Goal: Task Accomplishment & Management: Use online tool/utility

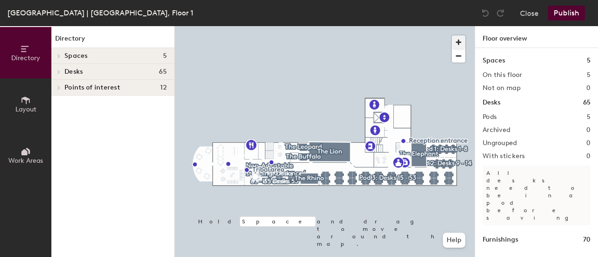
click at [461, 47] on span "button" at bounding box center [459, 42] width 14 height 14
click at [452, 35] on button "button" at bounding box center [459, 42] width 14 height 14
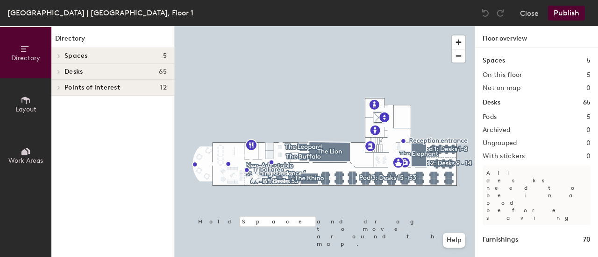
click at [167, 70] on div "Directory Layout Work Areas Directory Spaces 5 The Buffalo The Elephant The Leo…" at bounding box center [299, 141] width 598 height 231
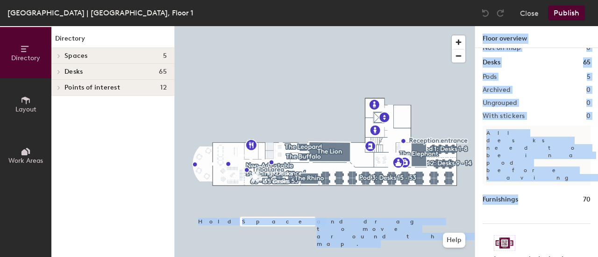
click at [470, 182] on div "Directory Layout Work Areas Directory Spaces 5 The Buffalo The Elephant The Leo…" at bounding box center [299, 141] width 598 height 231
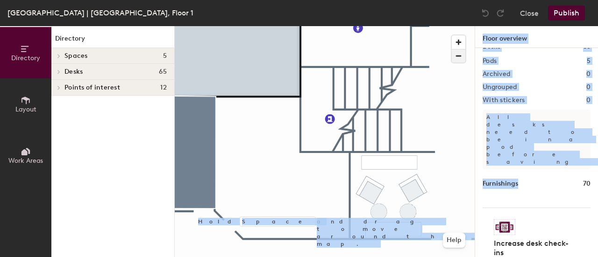
click at [459, 61] on span "button" at bounding box center [459, 56] width 14 height 13
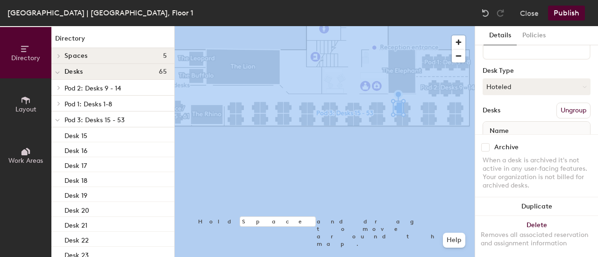
scroll to position [47, 0]
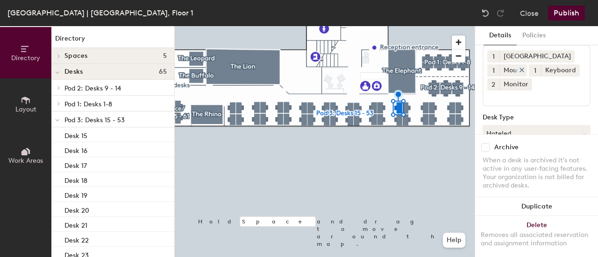
click at [524, 71] on icon at bounding box center [521, 70] width 7 height 7
click at [530, 70] on icon at bounding box center [533, 70] width 7 height 7
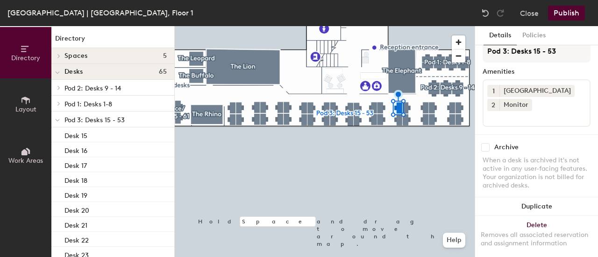
scroll to position [0, 0]
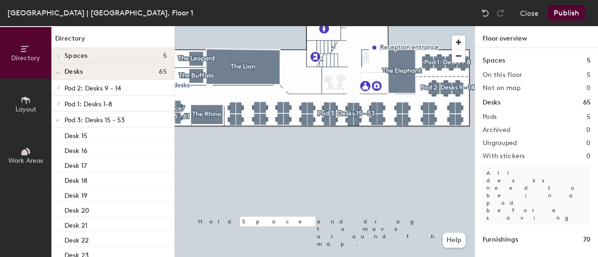
click at [545, 235] on div "Furnishings 70" at bounding box center [537, 240] width 108 height 10
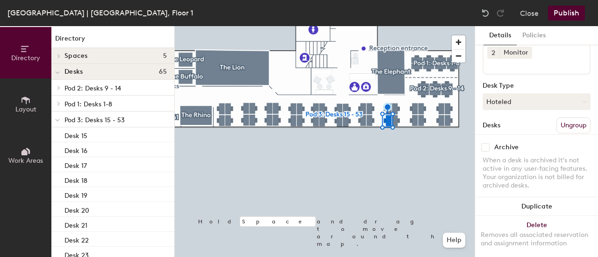
scroll to position [13, 0]
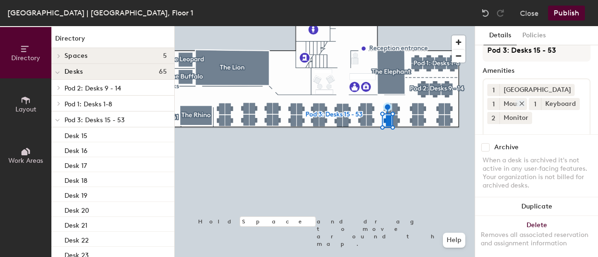
click at [523, 105] on icon at bounding box center [522, 104] width 4 height 4
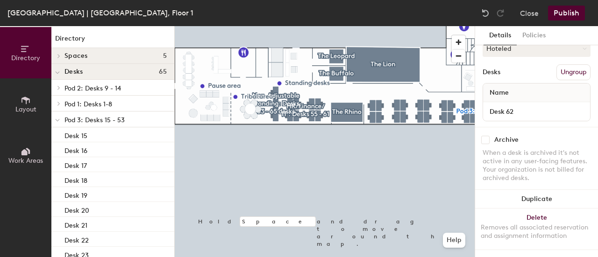
scroll to position [139, 0]
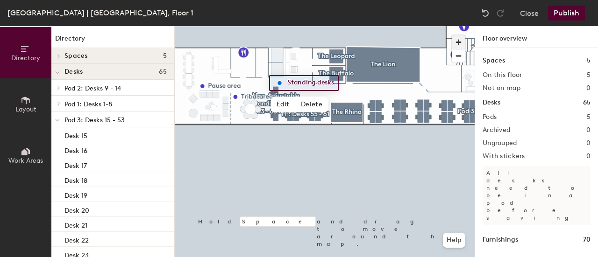
click at [454, 46] on span "button" at bounding box center [459, 42] width 14 height 14
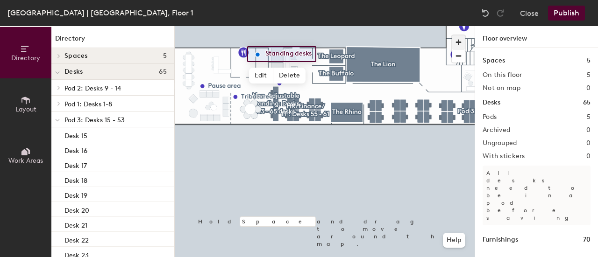
click at [454, 46] on span "button" at bounding box center [459, 42] width 14 height 14
click at [452, 35] on button "button" at bounding box center [459, 42] width 14 height 14
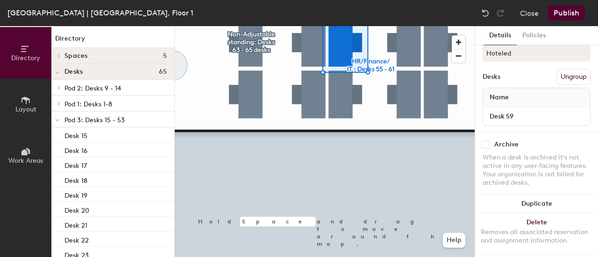
scroll to position [140, 0]
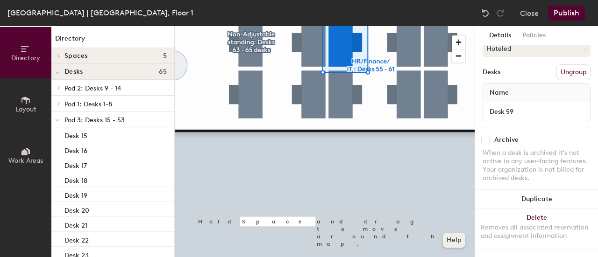
click at [455, 237] on div "Hold Space and drag to move around the map. Help" at bounding box center [325, 141] width 300 height 231
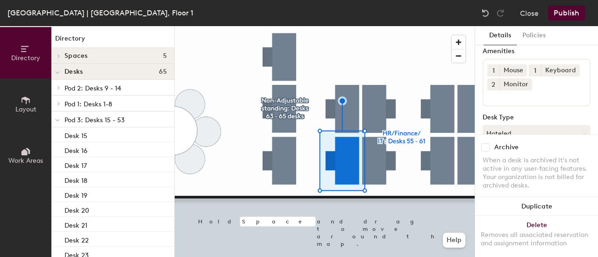
scroll to position [47, 0]
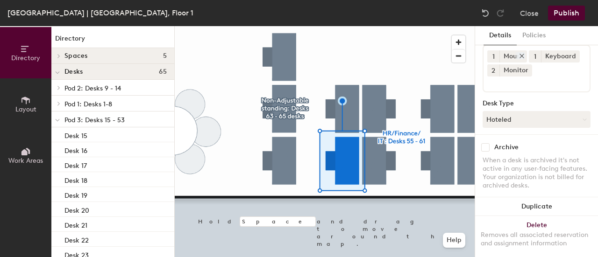
click at [521, 57] on icon at bounding box center [522, 56] width 4 height 4
click at [572, 9] on button "Publish" at bounding box center [566, 13] width 37 height 15
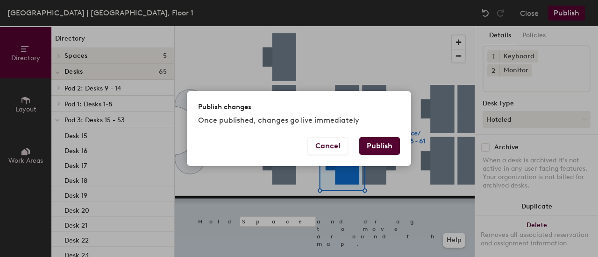
click at [393, 149] on button "Publish" at bounding box center [379, 146] width 41 height 18
